Goal: Check status: Check status

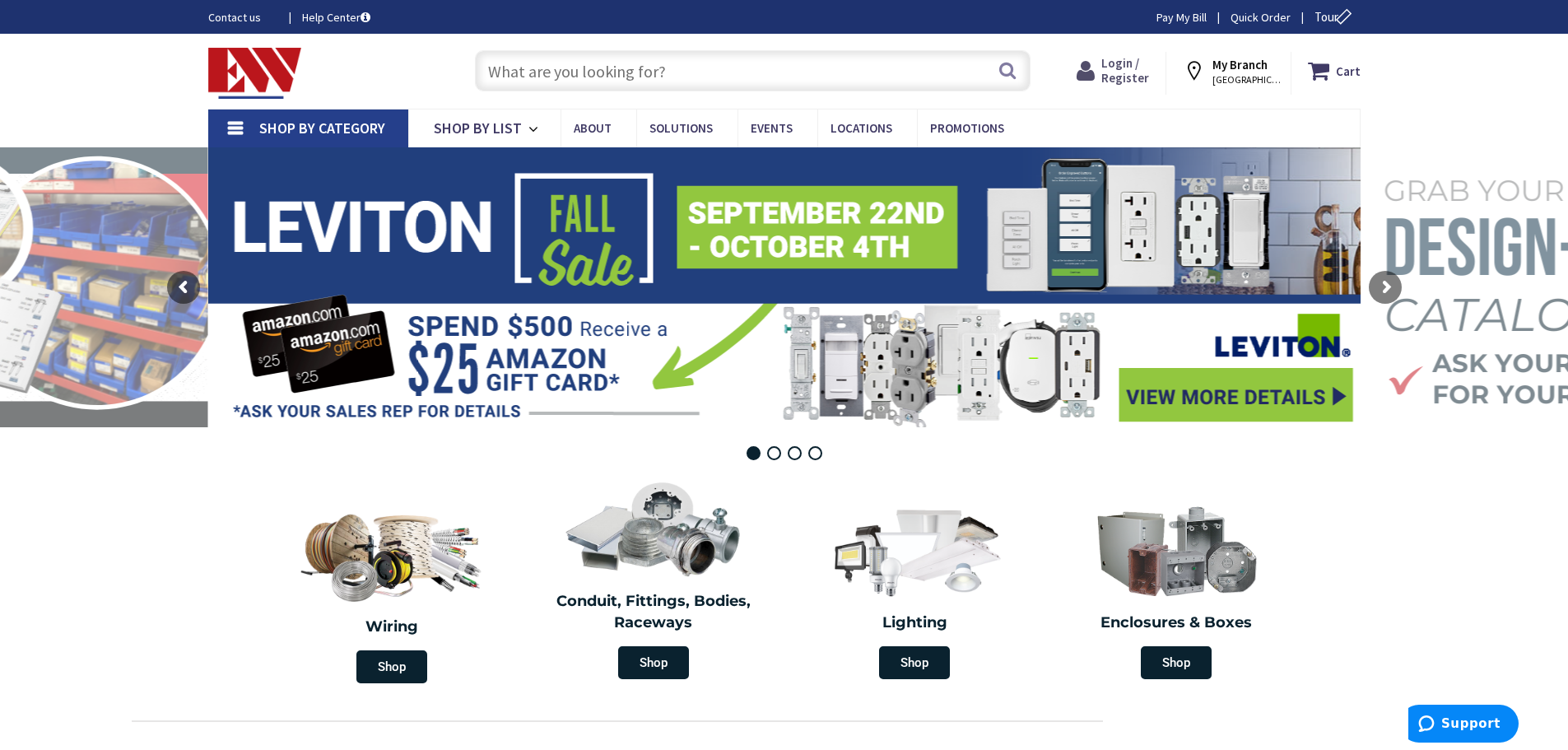
click at [1129, 67] on span "Login / Register" at bounding box center [1125, 70] width 48 height 30
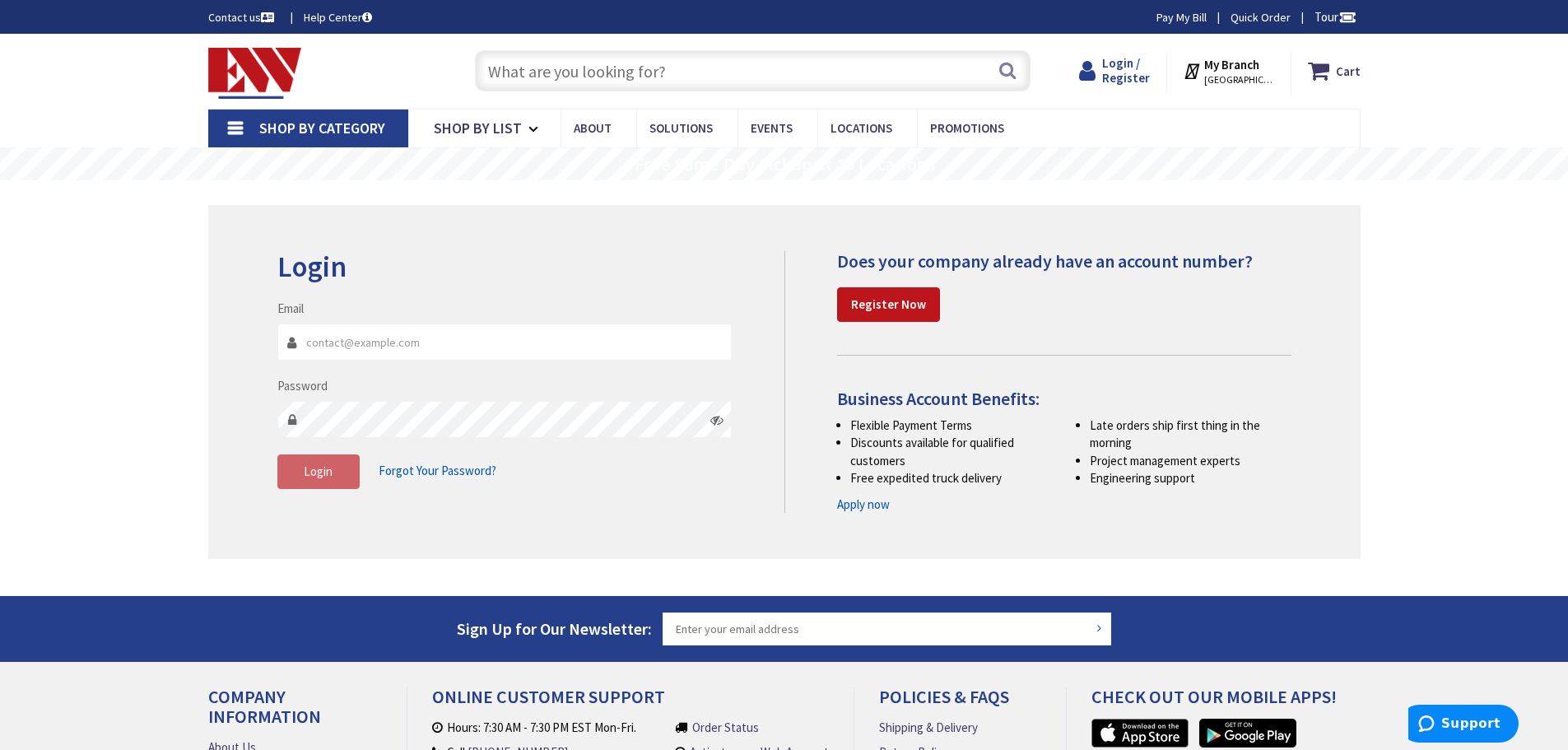
type input "wiltonelectric@aol.com"
click at [1132, 71] on span "Login / Register" at bounding box center [1126, 70] width 48 height 30
click at [326, 473] on span "Login" at bounding box center [318, 471] width 29 height 16
type input "wiltonelectric@aol.com"
click at [1137, 71] on span "Login / Register" at bounding box center [1126, 70] width 48 height 30
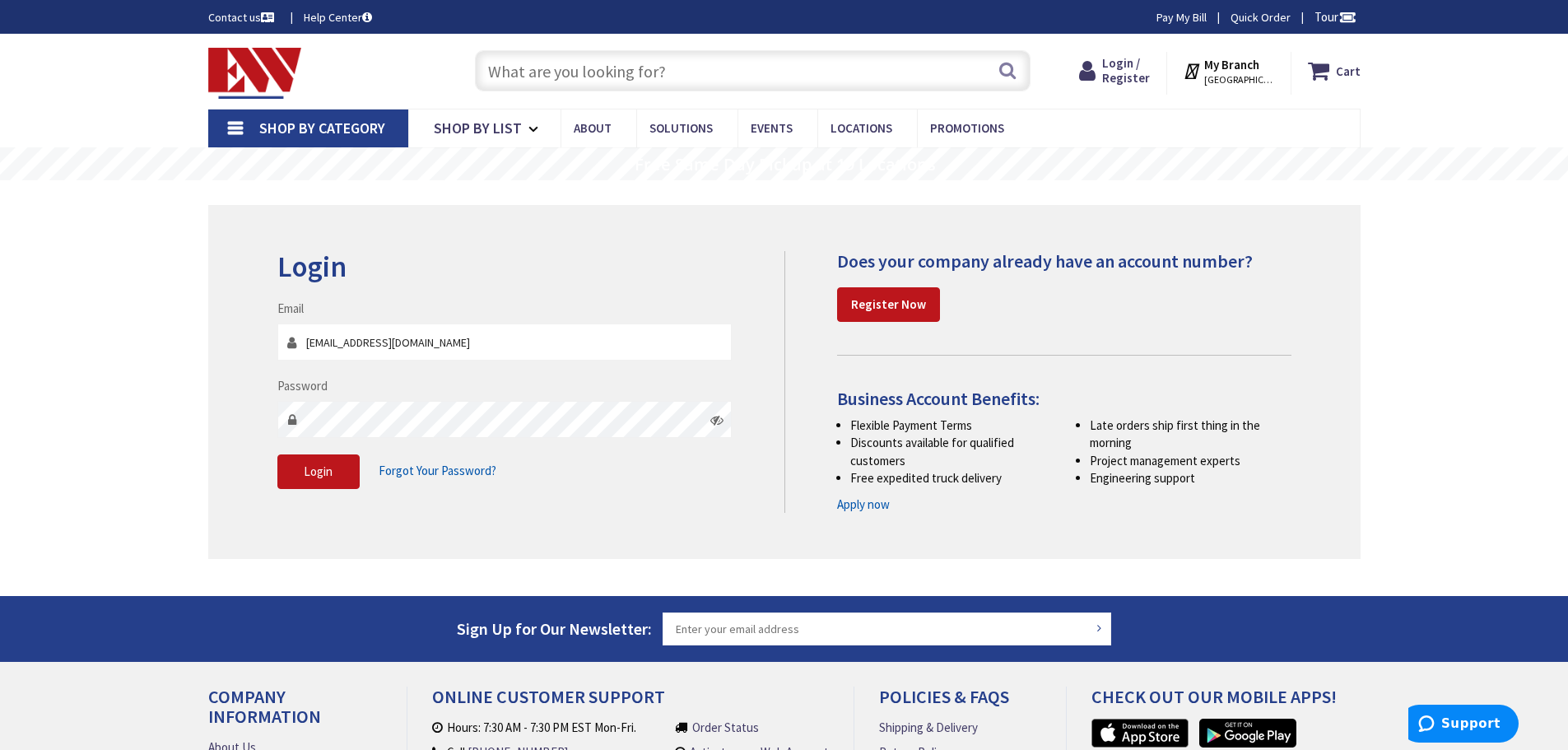
click at [1280, 71] on div "My Branch NORWALK, CT My Branch: 330 WESTPORT AVENUE NORWALK, CT Monday 7:00 AM…" at bounding box center [1229, 73] width 125 height 42
type input "wiltonelectric@aol.com"
click at [455, 254] on h2 "Login" at bounding box center [505, 267] width 455 height 32
click at [316, 473] on span "Login" at bounding box center [318, 471] width 29 height 16
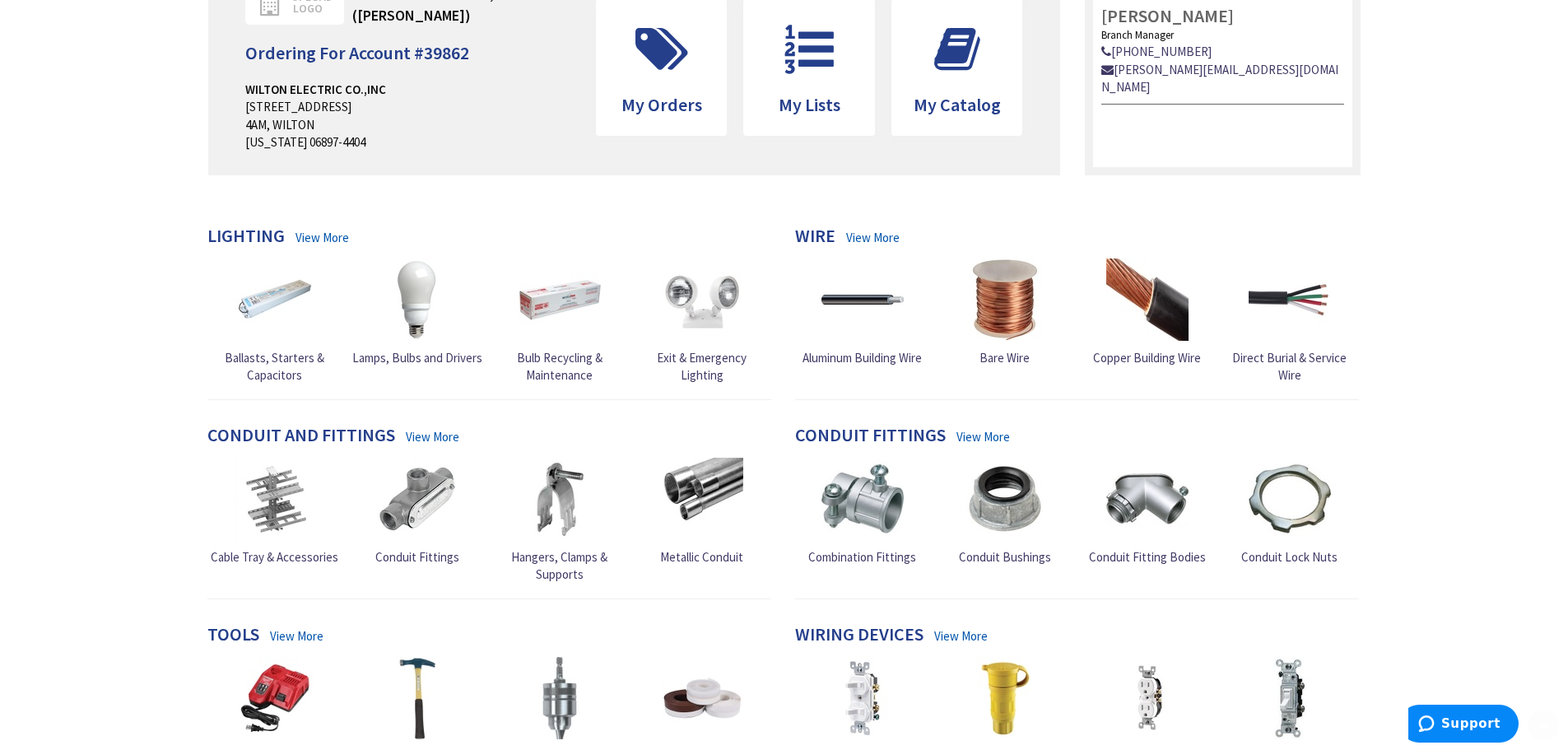
scroll to position [247, 0]
click at [657, 47] on icon at bounding box center [662, 49] width 69 height 50
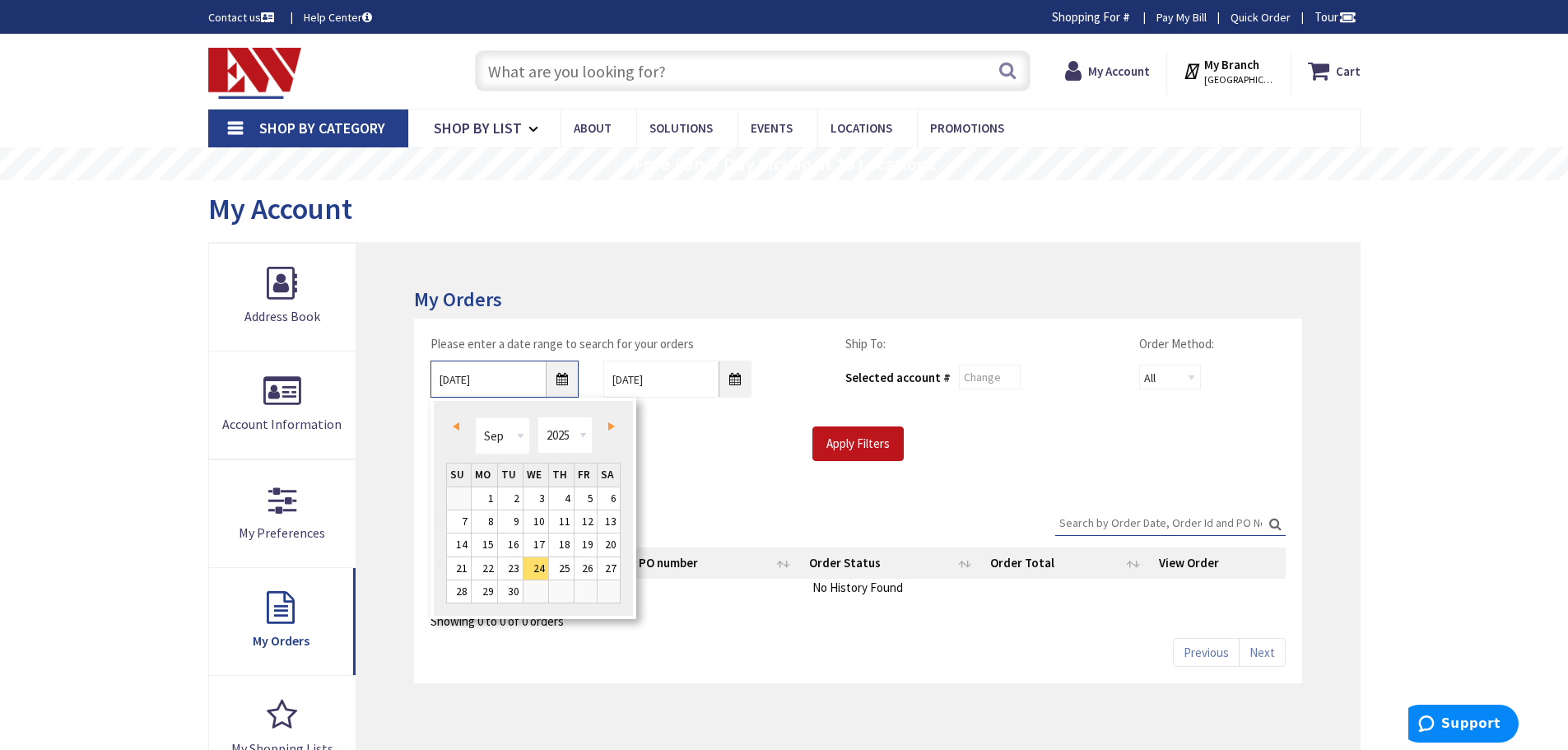
click at [559, 381] on input "9/24/2025" at bounding box center [505, 379] width 148 height 37
click at [592, 518] on link "12" at bounding box center [585, 521] width 22 height 22
type input "09/12/2025"
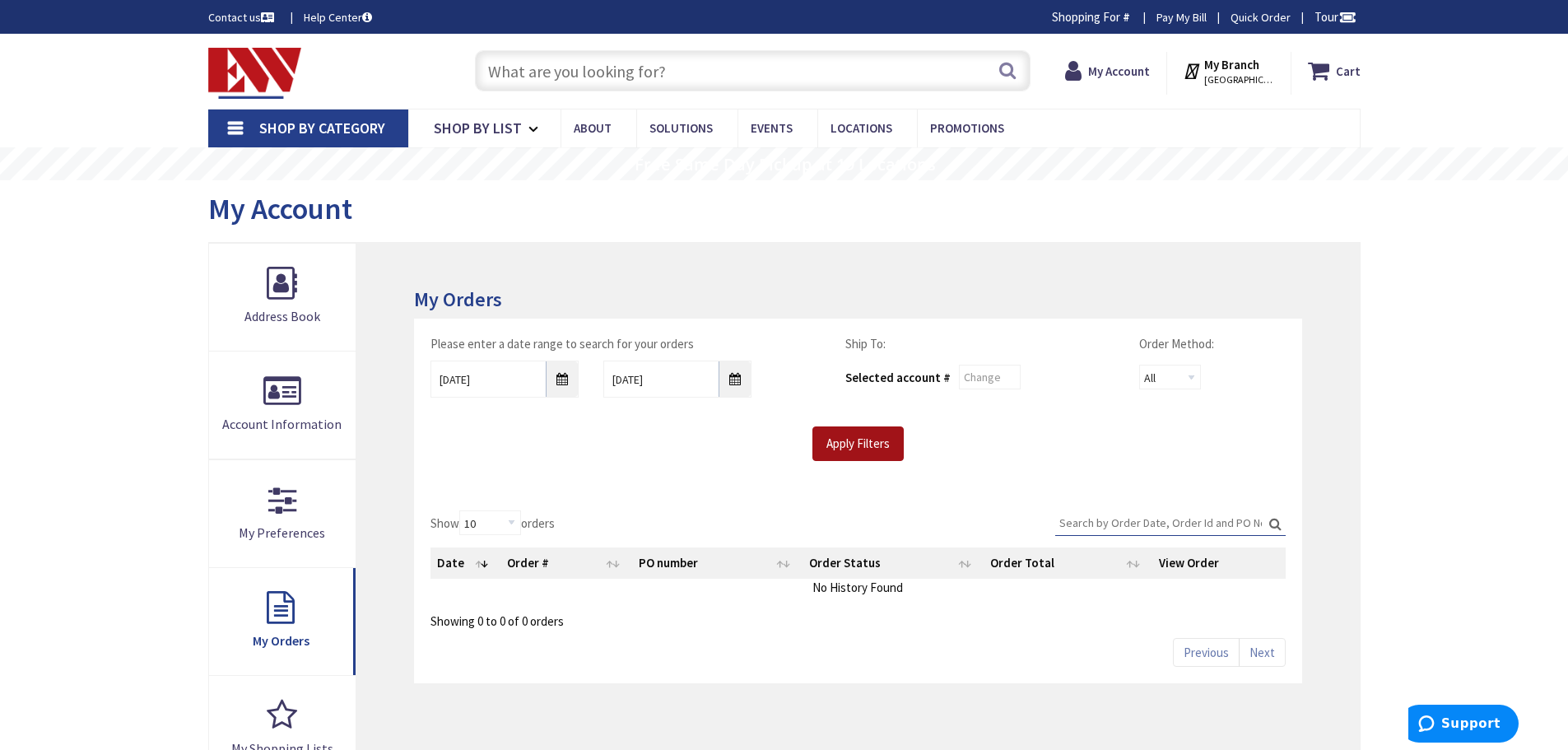
click at [833, 439] on input "Apply Filters" at bounding box center [857, 443] width 91 height 34
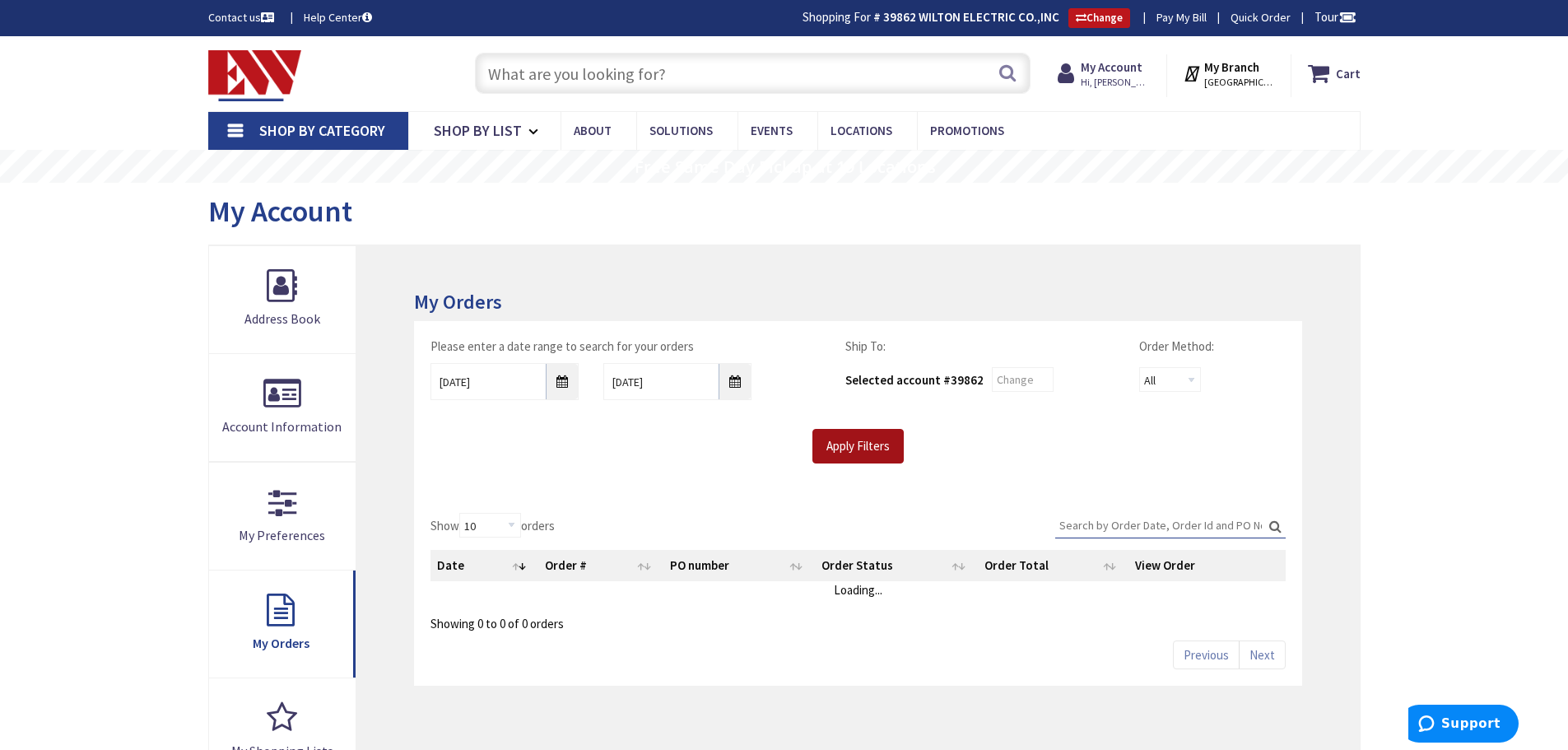
click at [872, 451] on input "Apply Filters" at bounding box center [857, 446] width 91 height 34
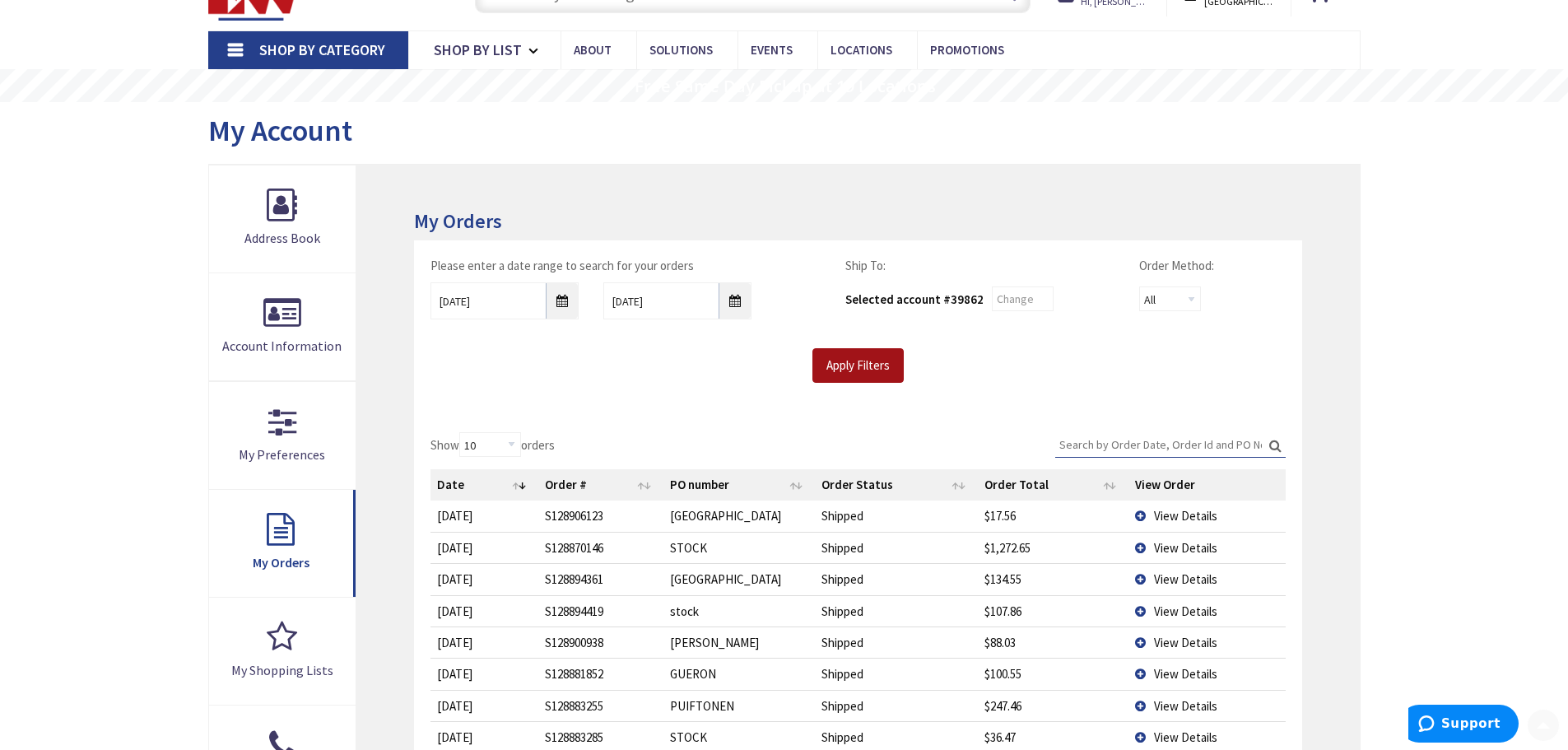
scroll to position [330, 0]
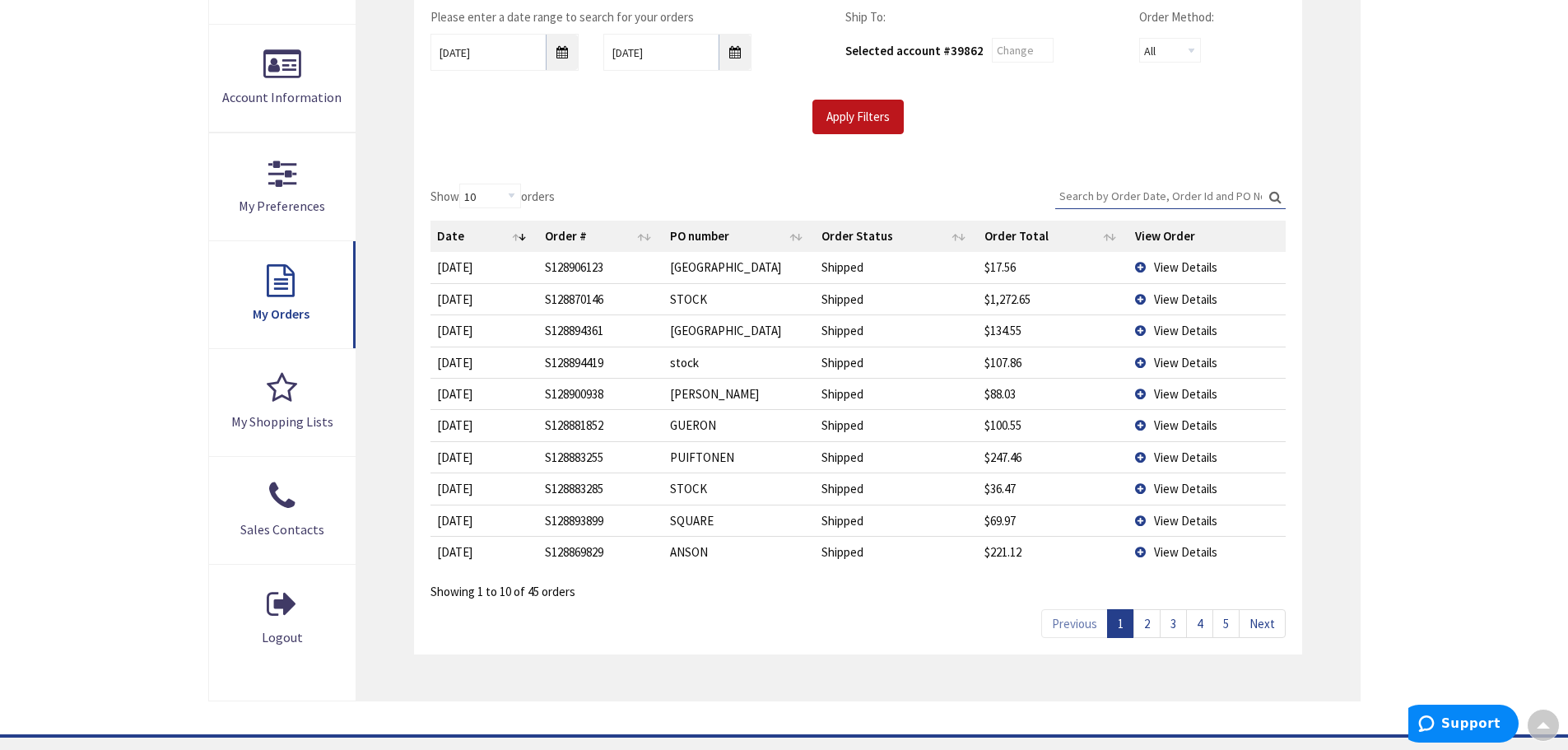
click at [1153, 624] on link "2" at bounding box center [1146, 624] width 27 height 29
click at [1178, 621] on link "3" at bounding box center [1173, 624] width 27 height 29
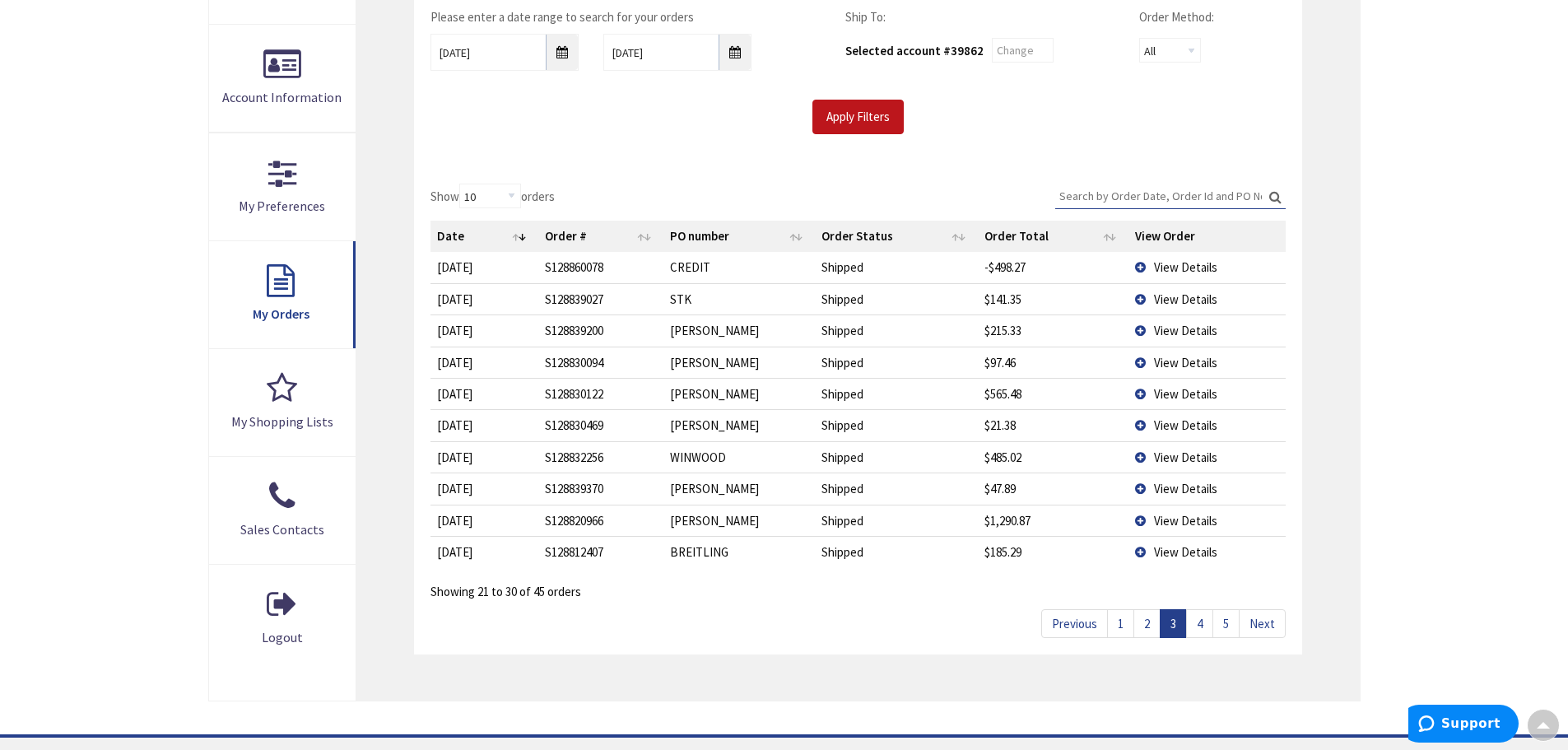
click at [1200, 629] on link "4" at bounding box center [1199, 624] width 27 height 29
click at [1199, 394] on span "View Details" at bounding box center [1186, 394] width 64 height 16
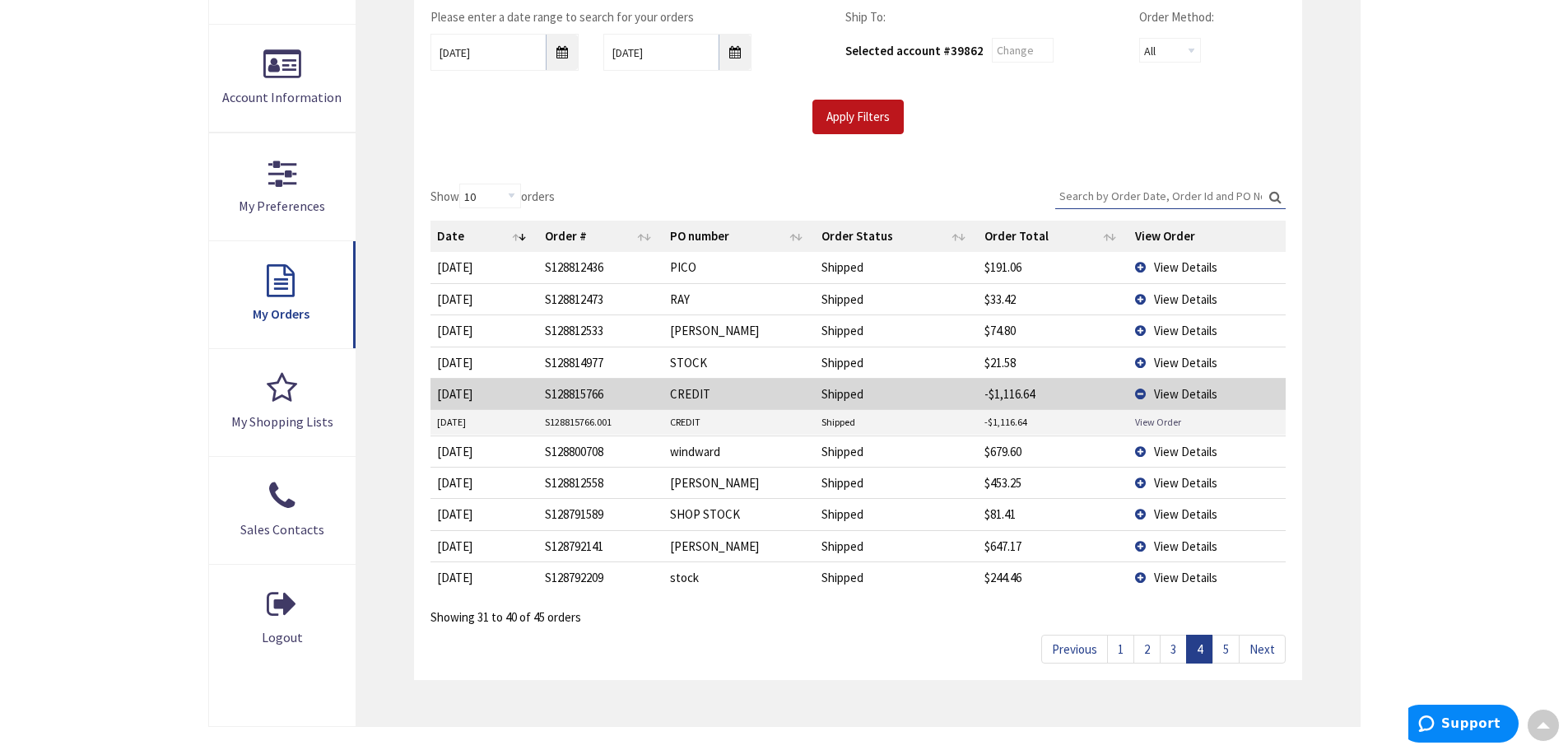
click at [1167, 423] on link "View Order" at bounding box center [1158, 422] width 46 height 14
click at [1228, 652] on link "5" at bounding box center [1226, 649] width 27 height 29
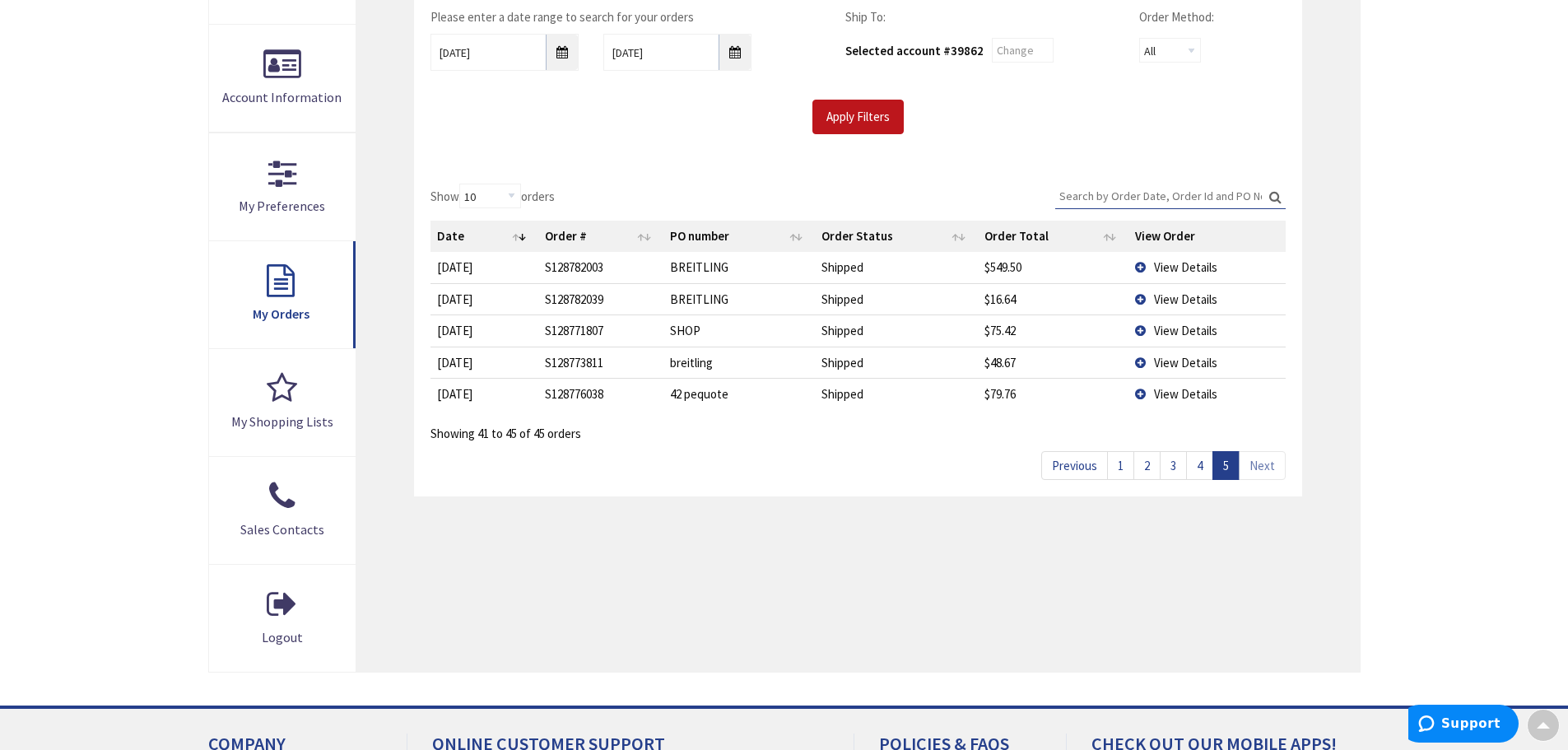
click at [1199, 467] on link "4" at bounding box center [1199, 465] width 27 height 29
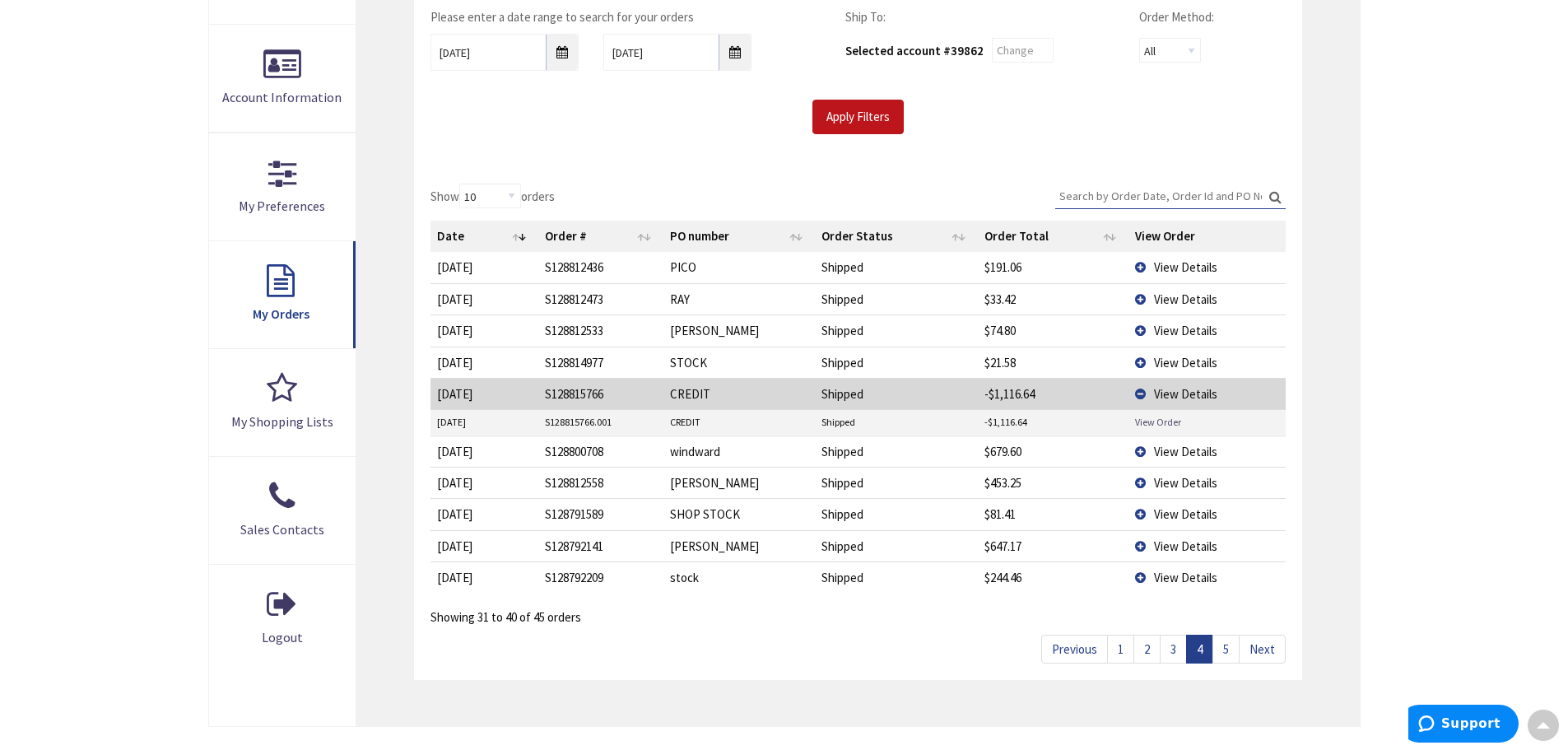
click at [1150, 422] on link "View Order" at bounding box center [1158, 422] width 46 height 14
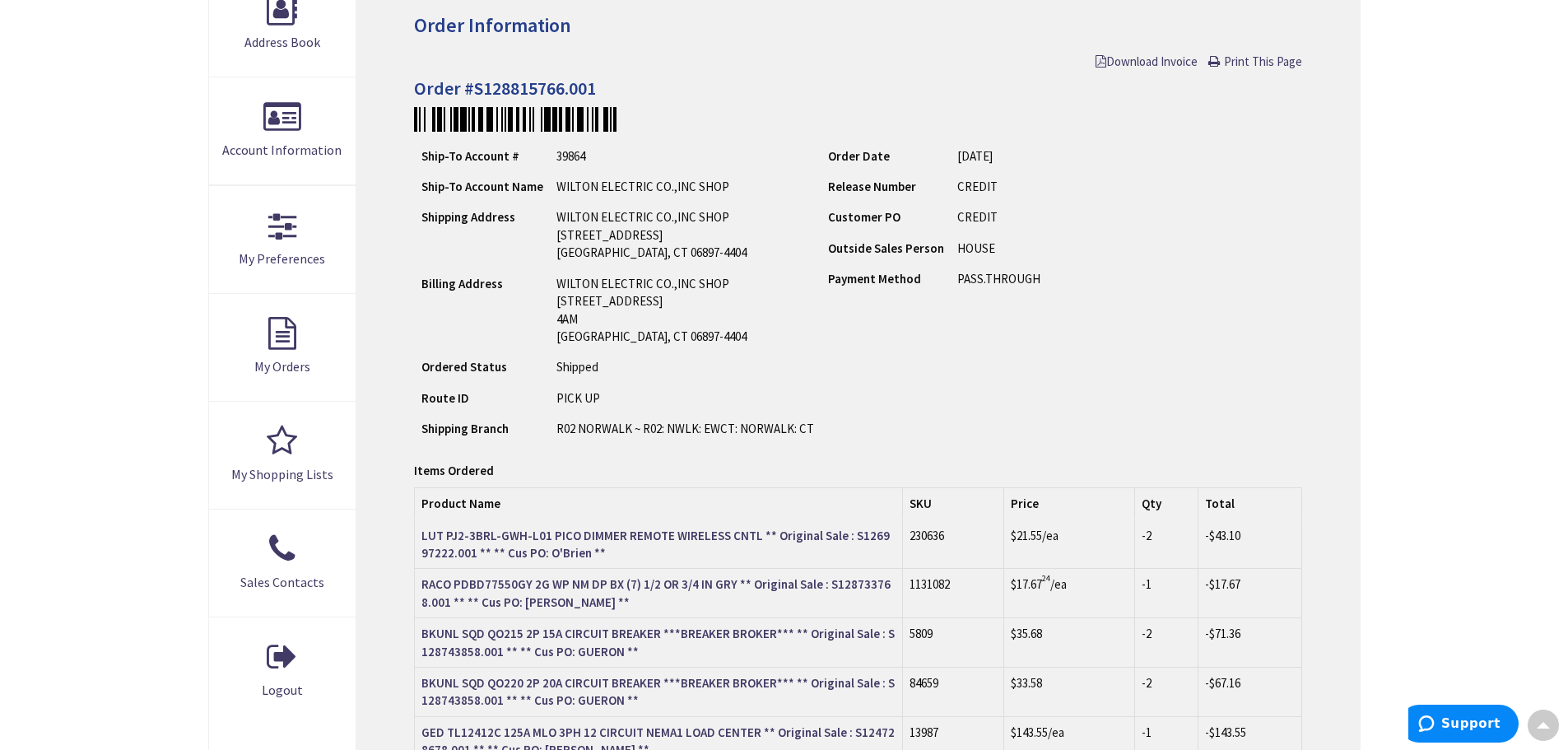
scroll to position [85, 0]
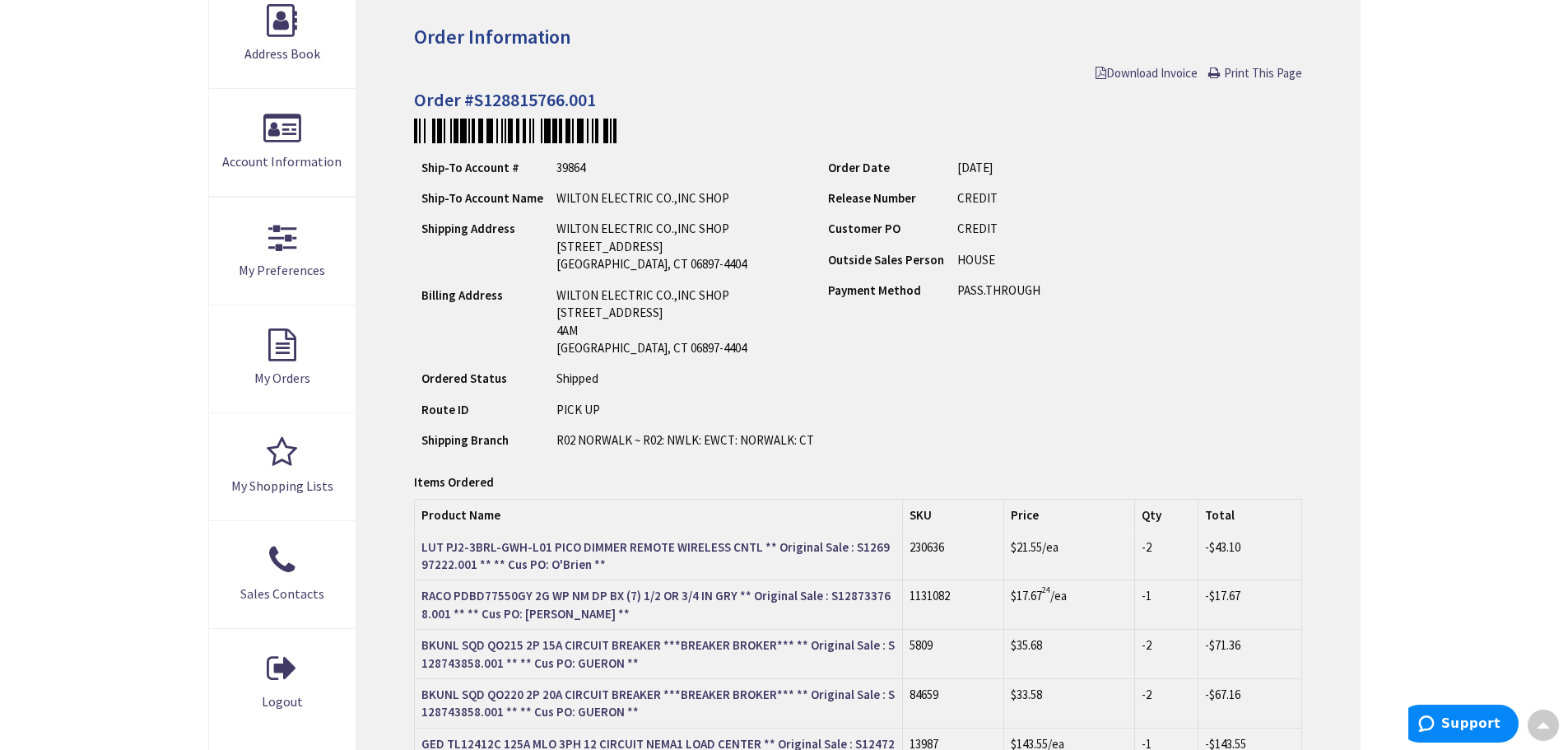
scroll to position [249, 0]
